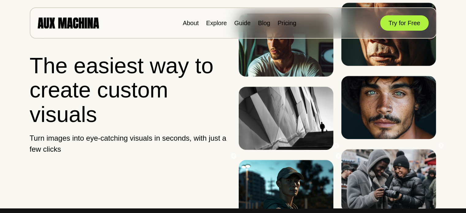
click at [393, 12] on div "About Explore Guide Blog Pricing Try for Free" at bounding box center [233, 22] width 406 height 31
click at [393, 13] on div "About Explore Guide Blog Pricing Try for Free" at bounding box center [233, 22] width 406 height 31
click at [393, 23] on button "Try for Free" at bounding box center [404, 22] width 48 height 15
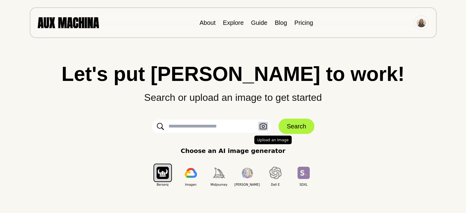
click at [263, 128] on icon "button" at bounding box center [262, 126] width 7 height 6
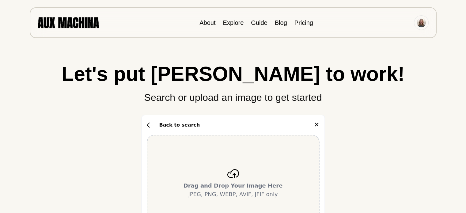
click at [250, 147] on div "Drag and Drop Your Image Here JPEG, PNG, WEBP, AVIF, JFIF only" at bounding box center [233, 184] width 173 height 98
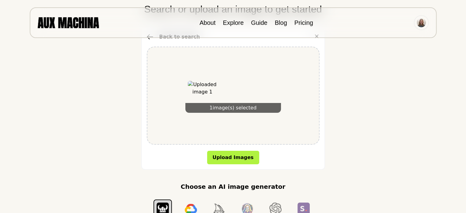
scroll to position [89, 0]
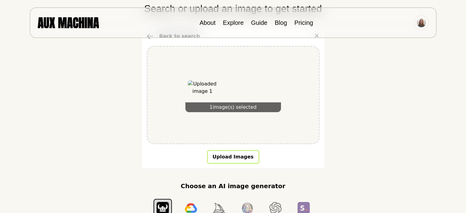
click at [228, 155] on button "Upload Images" at bounding box center [233, 156] width 52 height 13
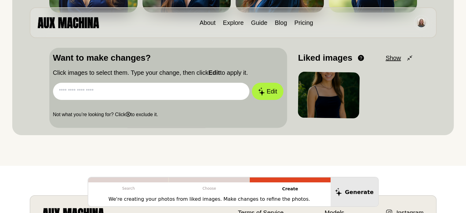
scroll to position [171, 0]
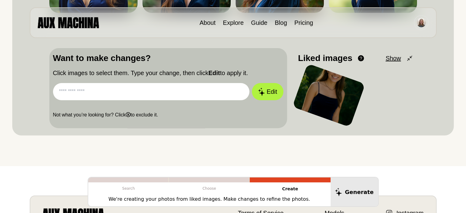
click at [126, 95] on input "text" at bounding box center [151, 91] width 196 height 17
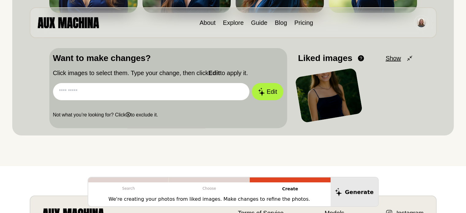
click at [138, 95] on input "text" at bounding box center [151, 91] width 196 height 17
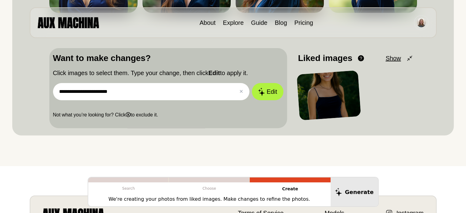
type input "**********"
click at [252, 83] on button "Edit" at bounding box center [267, 91] width 31 height 17
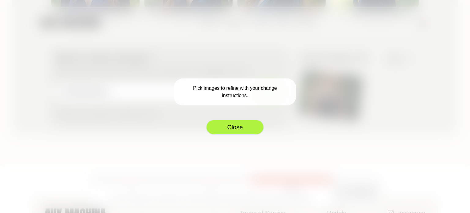
click at [262, 131] on button "Close" at bounding box center [235, 126] width 58 height 15
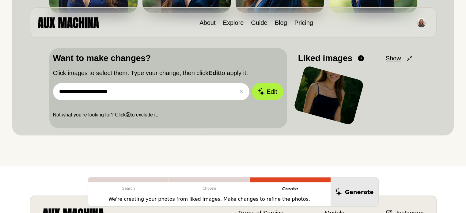
click at [326, 96] on div at bounding box center [328, 95] width 71 height 60
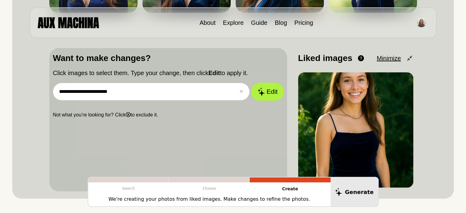
click at [264, 95] on icon at bounding box center [260, 91] width 7 height 9
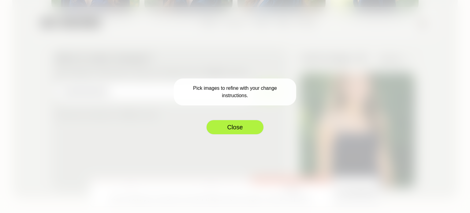
click at [222, 125] on button "Close" at bounding box center [235, 126] width 58 height 15
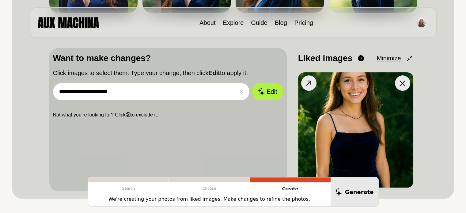
click at [338, 119] on img at bounding box center [355, 129] width 115 height 115
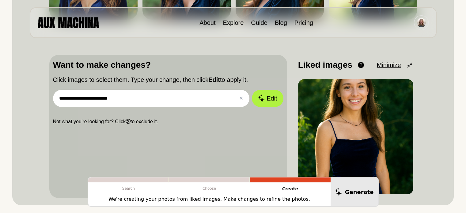
scroll to position [164, 0]
click at [308, 88] on icon at bounding box center [308, 90] width 9 height 9
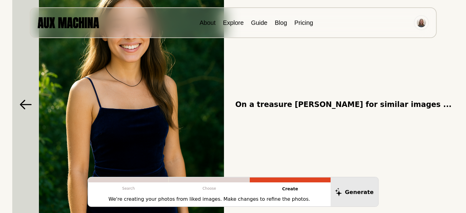
scroll to position [119, 0]
click at [24, 103] on icon at bounding box center [26, 103] width 12 height 9
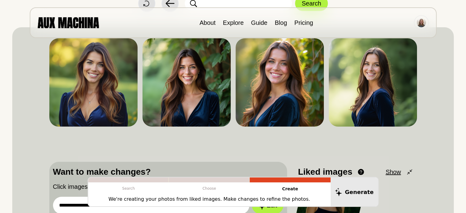
scroll to position [0, 0]
